Goal: Information Seeking & Learning: Learn about a topic

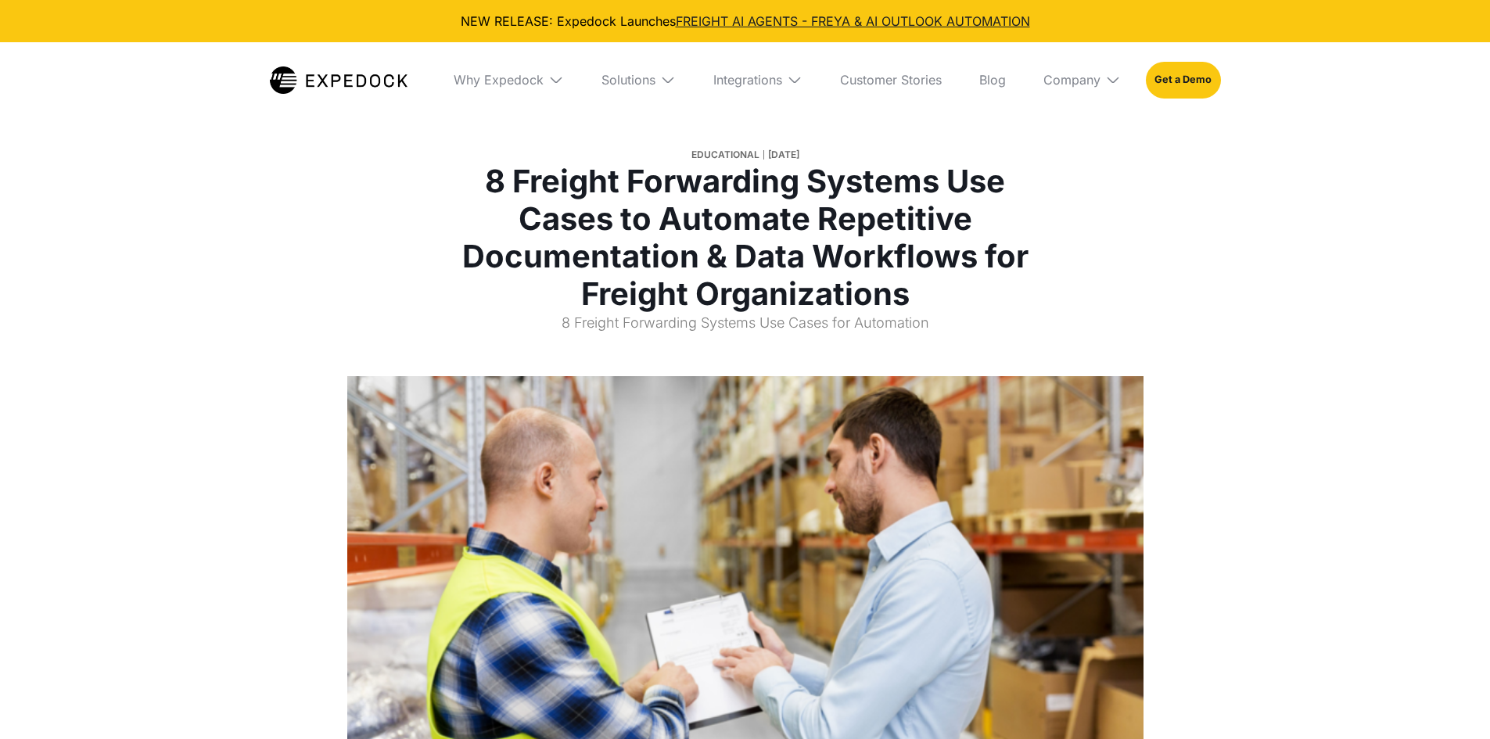
select select
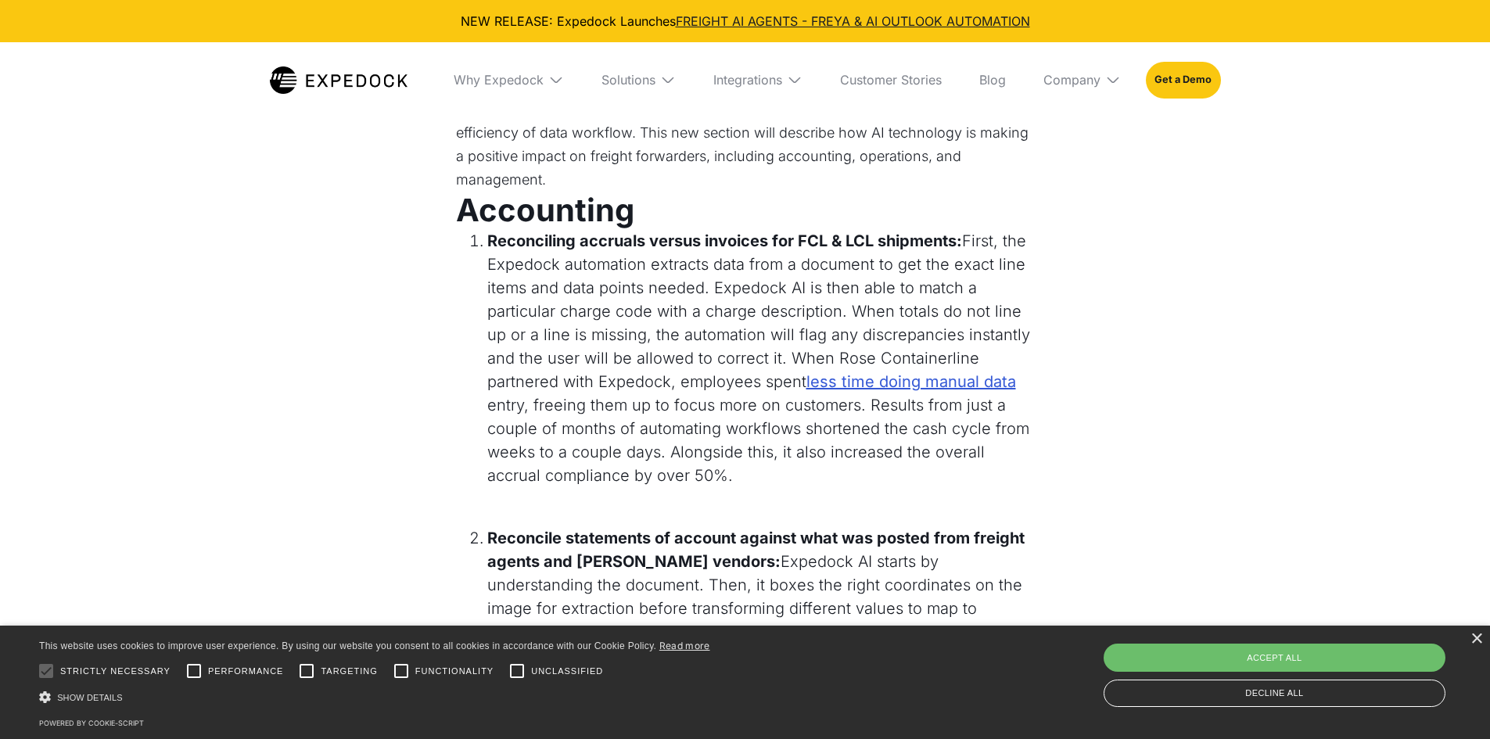
scroll to position [1408, 0]
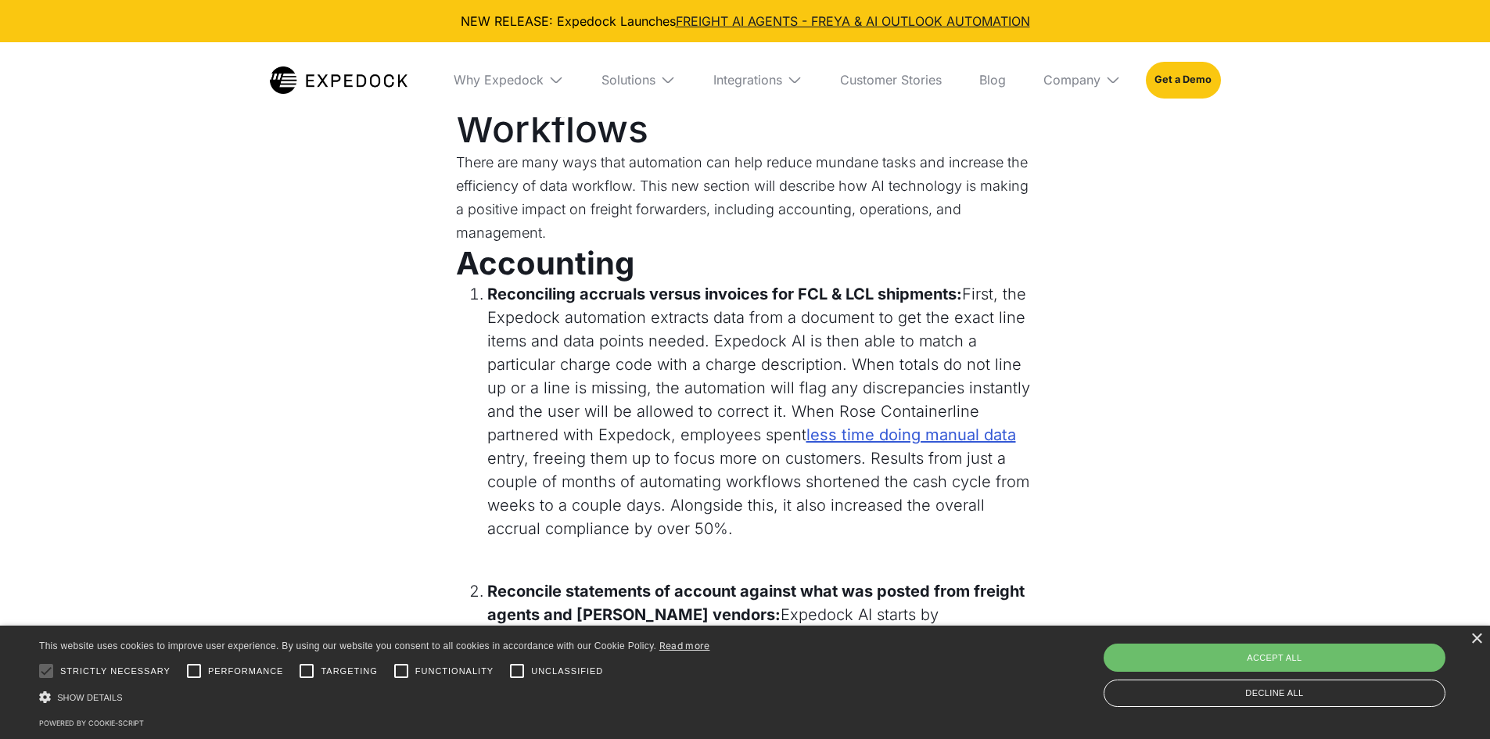
click at [714, 304] on strong "Reconciling accruals versus invoices for FCL & LCL shipments:" at bounding box center [724, 294] width 475 height 19
click at [807, 304] on strong "Reconciling accruals versus invoices for FCL & LCL shipments:" at bounding box center [724, 294] width 475 height 19
drag, startPoint x: 573, startPoint y: 326, endPoint x: 589, endPoint y: 333, distance: 16.9
click at [575, 304] on strong "Reconciling accruals versus invoices for FCL & LCL shipments:" at bounding box center [724, 294] width 475 height 19
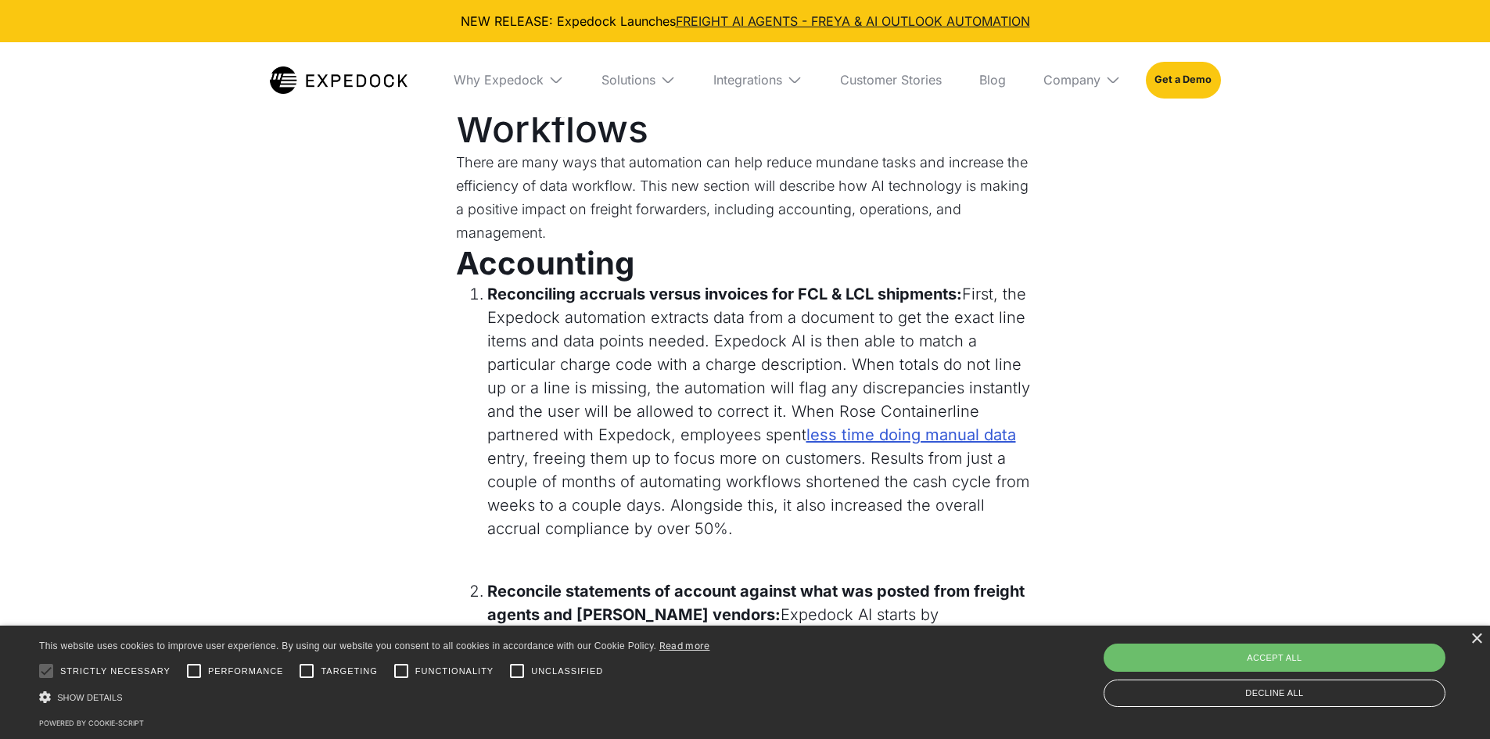
click at [692, 341] on li "Reconciling accruals versus invoices for FCL & LCL shipments: First, the Expedo…" at bounding box center [761, 411] width 548 height 258
drag, startPoint x: 695, startPoint y: 344, endPoint x: 941, endPoint y: 375, distance: 248.3
click at [702, 351] on li "Reconciling accruals versus invoices for FCL & LCL shipments: First, the Expedo…" at bounding box center [761, 411] width 548 height 258
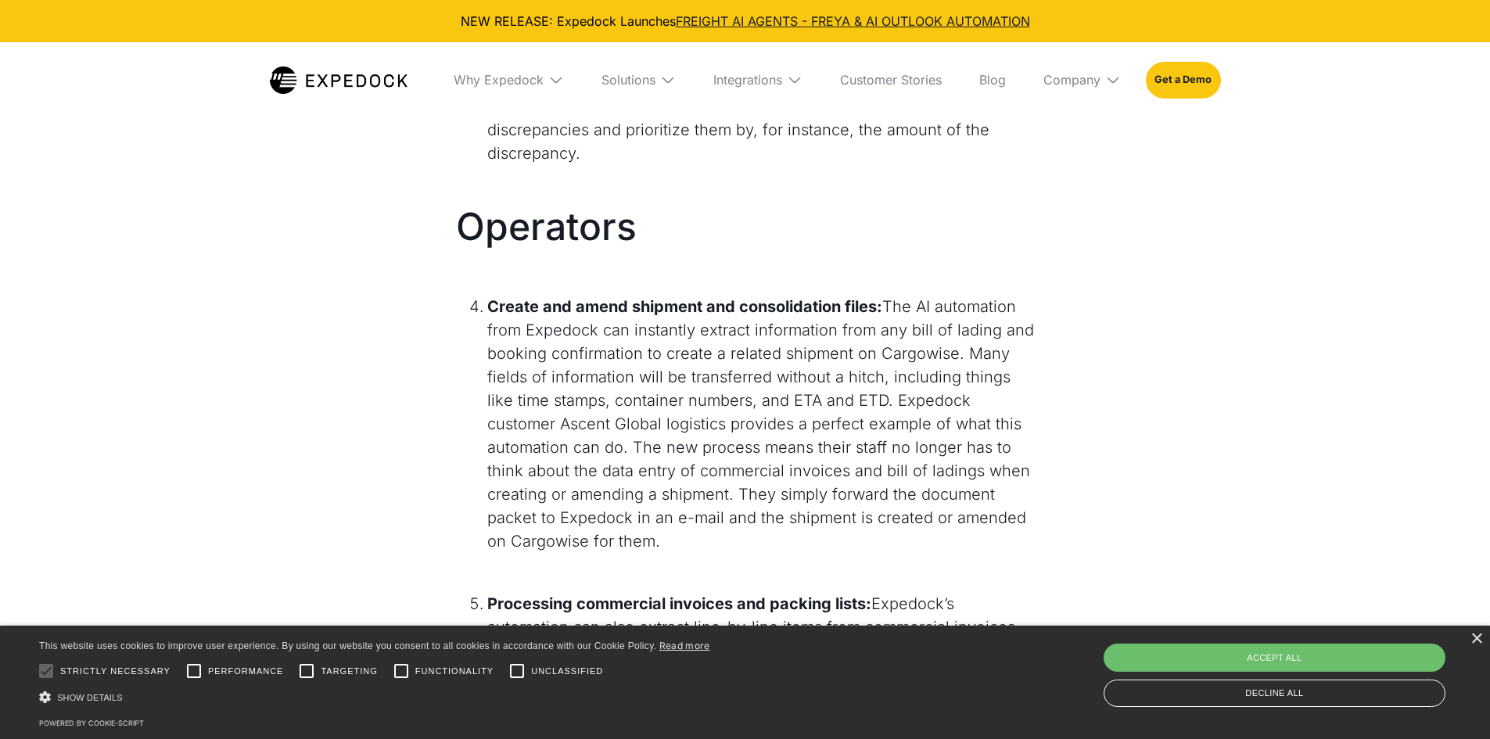
scroll to position [2269, 0]
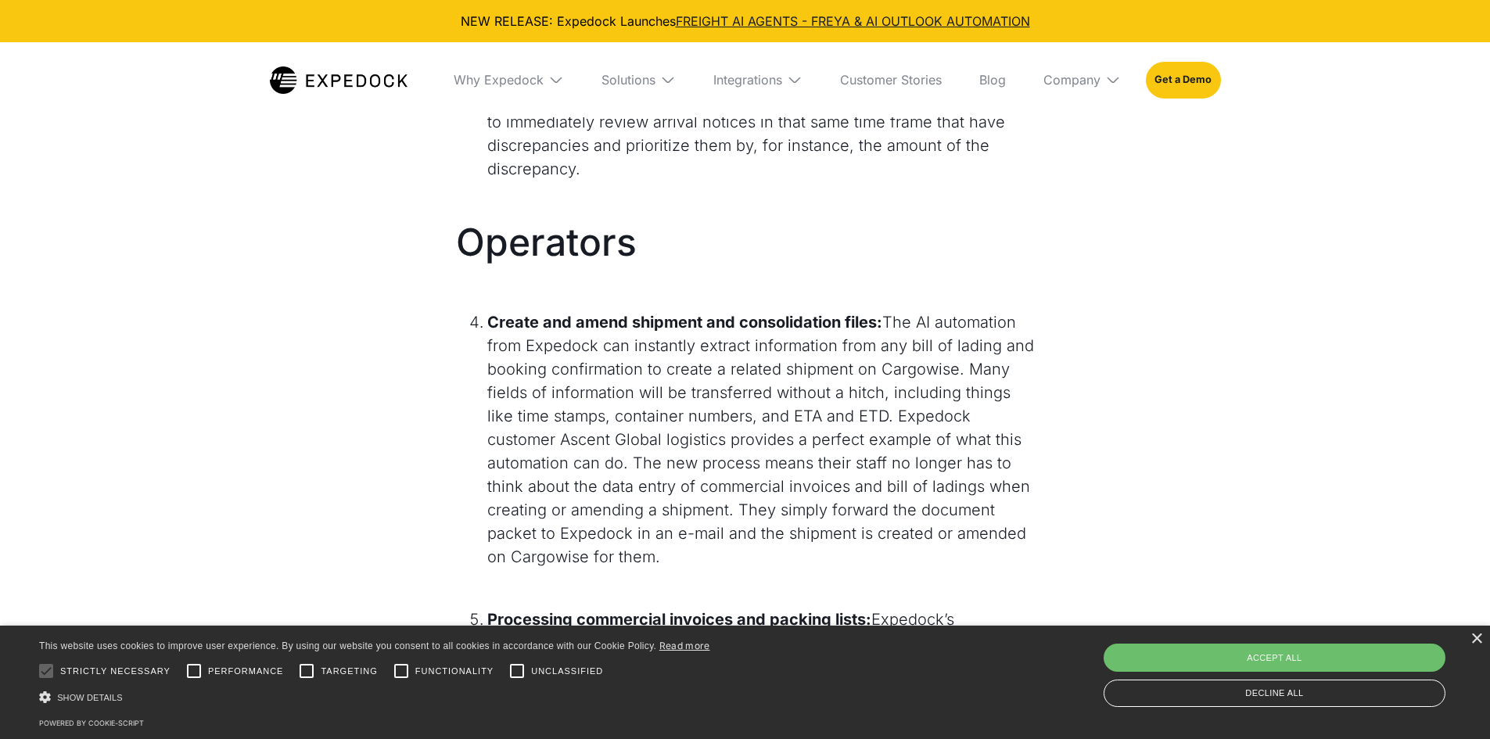
click at [761, 332] on strong "Create and amend shipment and consolidation files:" at bounding box center [684, 322] width 395 height 19
click at [819, 332] on strong "Create and amend shipment and consolidation files:" at bounding box center [684, 322] width 395 height 19
click at [860, 332] on strong "Create and amend shipment and consolidation files:" at bounding box center [684, 322] width 395 height 19
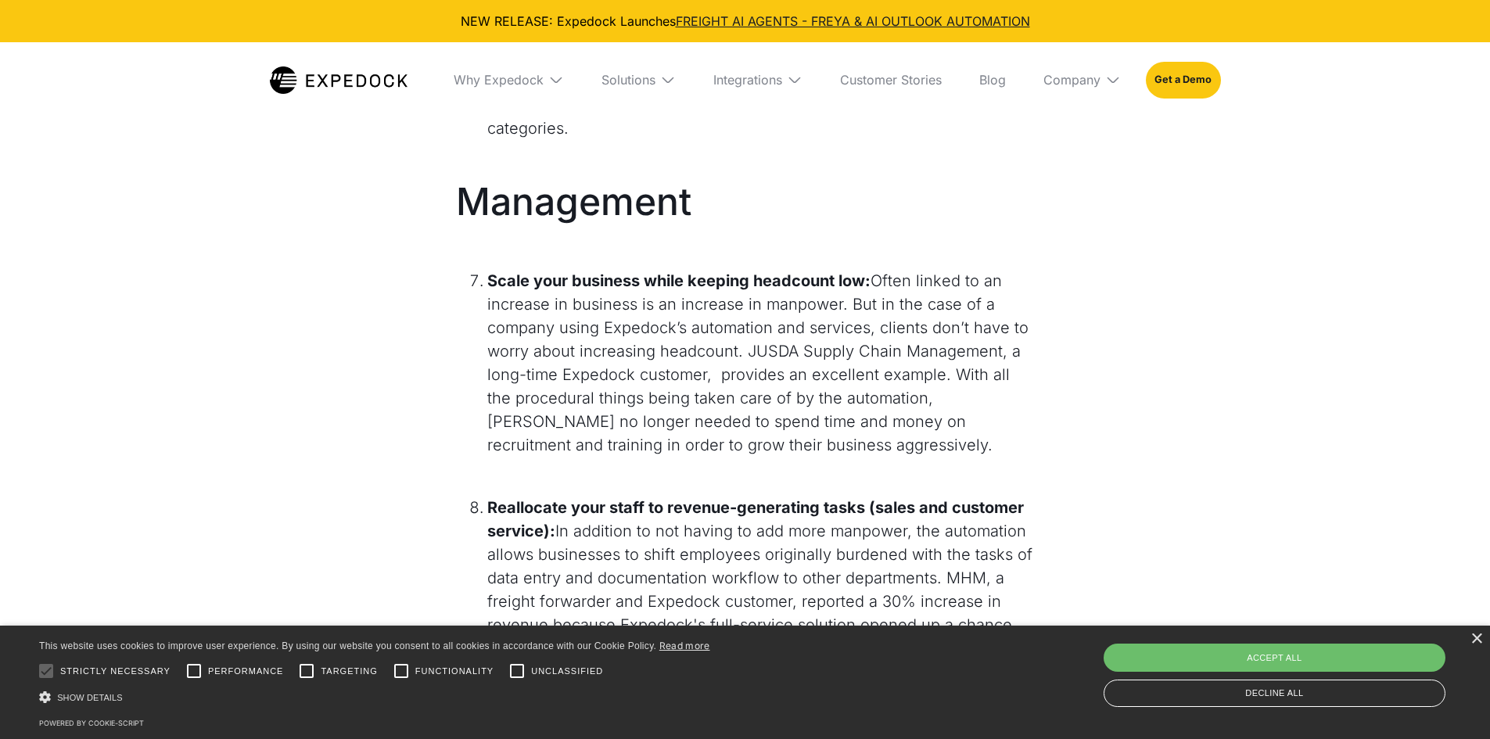
scroll to position [3051, 0]
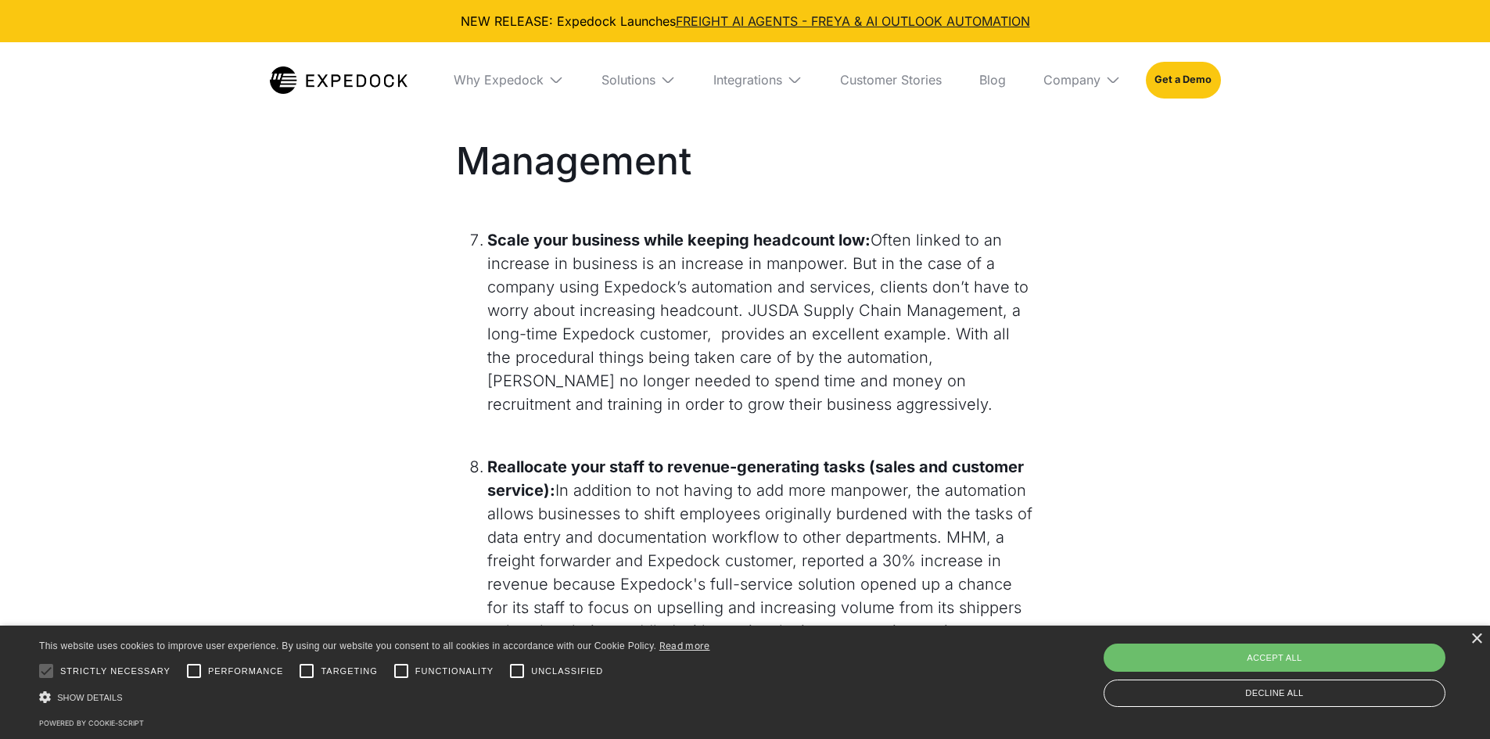
click at [612, 246] on strong "Scale your business while keeping headcount low:" at bounding box center [678, 240] width 383 height 19
drag, startPoint x: 612, startPoint y: 246, endPoint x: 708, endPoint y: 246, distance: 96.2
click at [622, 246] on strong "Scale your business while keeping headcount low:" at bounding box center [678, 240] width 383 height 19
click at [709, 246] on strong "Scale your business while keeping headcount low:" at bounding box center [678, 240] width 383 height 19
drag, startPoint x: 709, startPoint y: 246, endPoint x: 795, endPoint y: 248, distance: 86.1
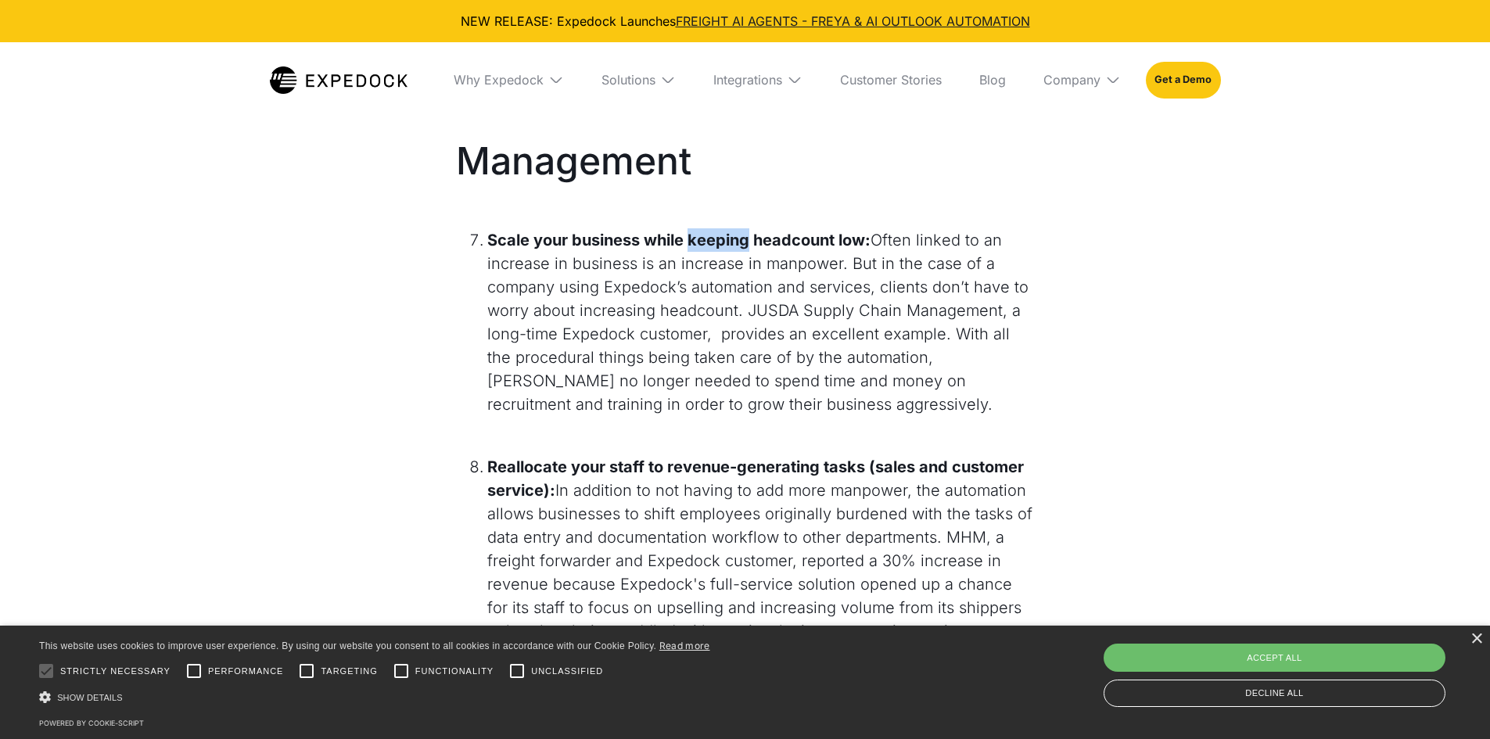
click at [716, 247] on strong "Scale your business while keeping headcount low:" at bounding box center [678, 240] width 383 height 19
click at [796, 248] on strong "Scale your business while keeping headcount low:" at bounding box center [678, 240] width 383 height 19
drag, startPoint x: 796, startPoint y: 248, endPoint x: 815, endPoint y: 251, distance: 19.8
click at [801, 249] on strong "Scale your business while keeping headcount low:" at bounding box center [678, 240] width 383 height 19
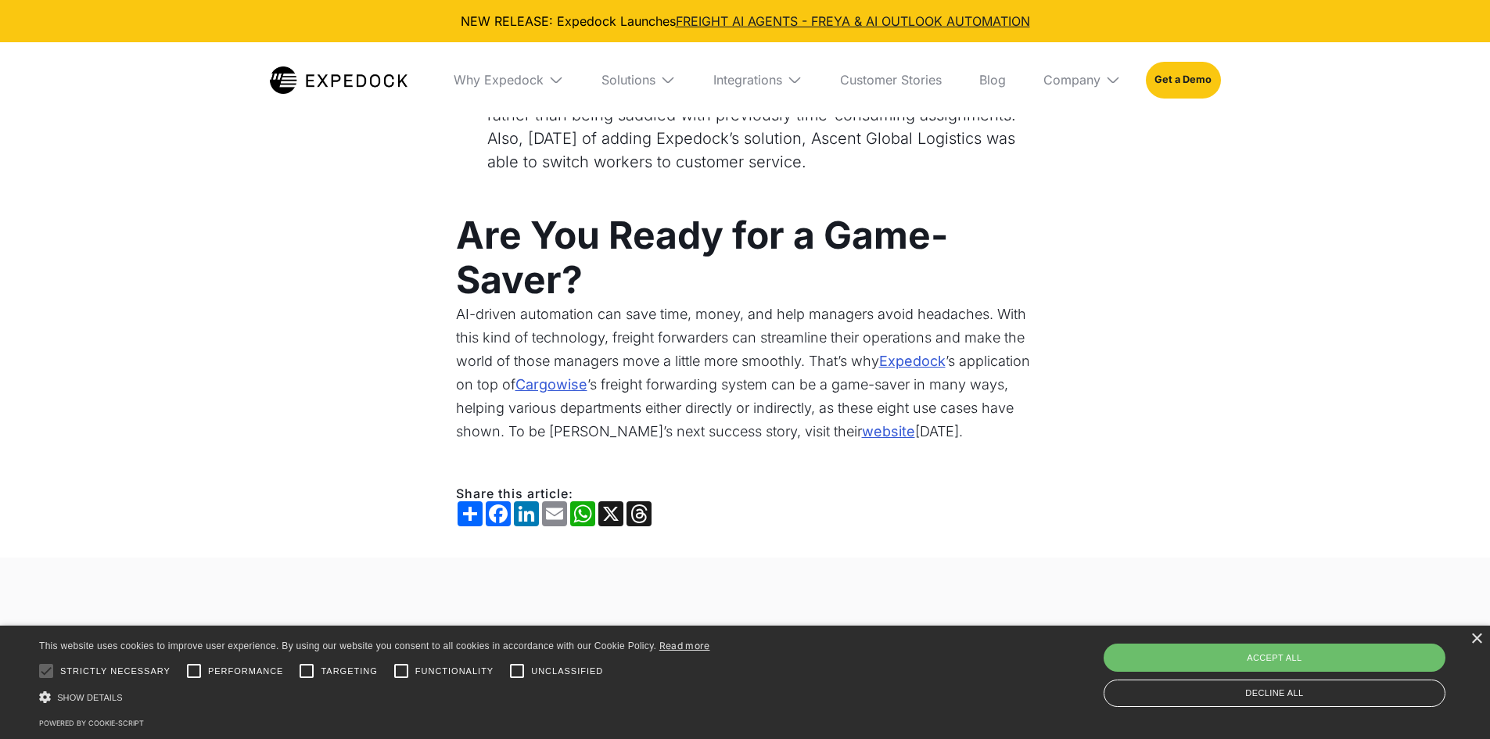
scroll to position [3521, 0]
